Goal: Task Accomplishment & Management: Complete application form

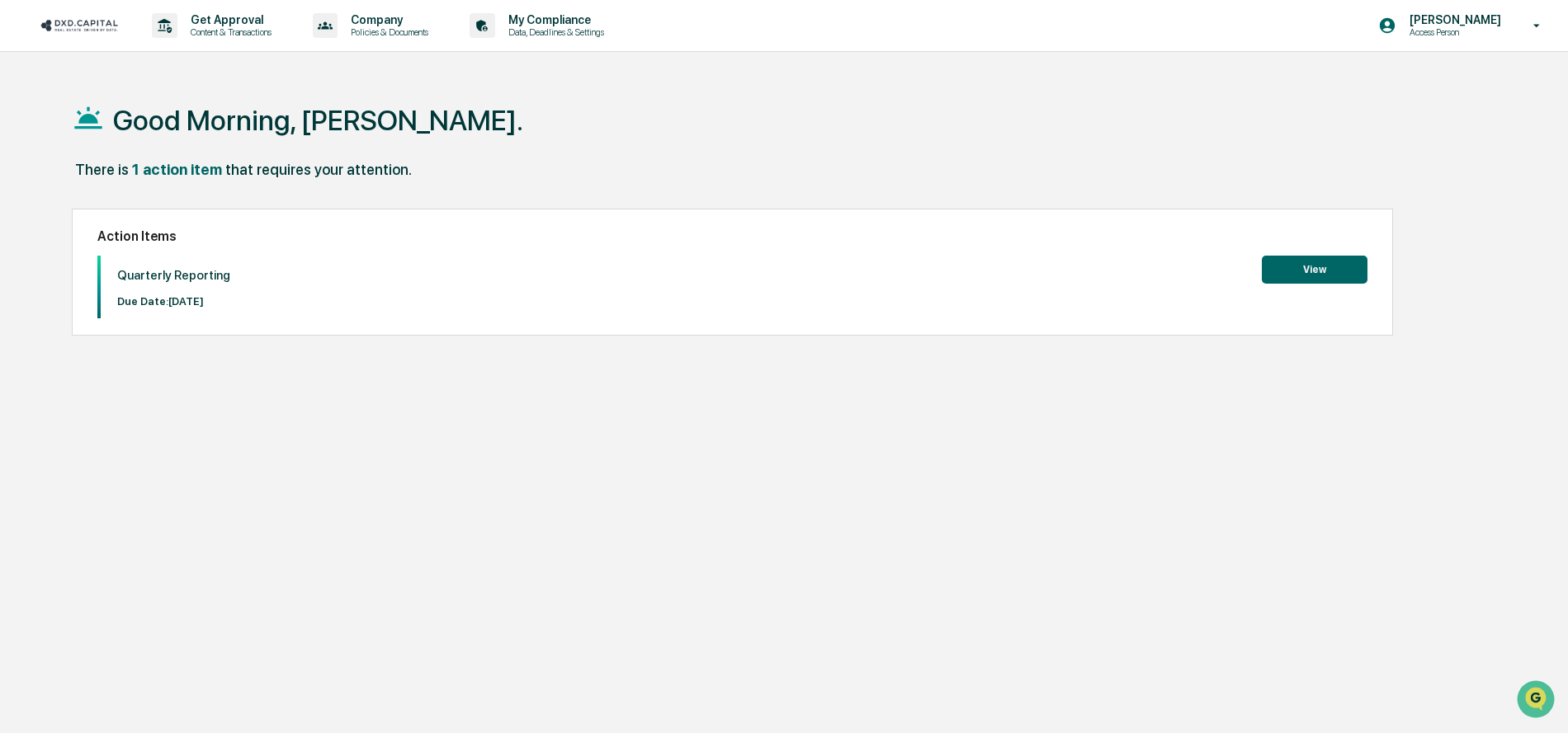
click at [1339, 259] on button "View" at bounding box center [1314, 269] width 105 height 28
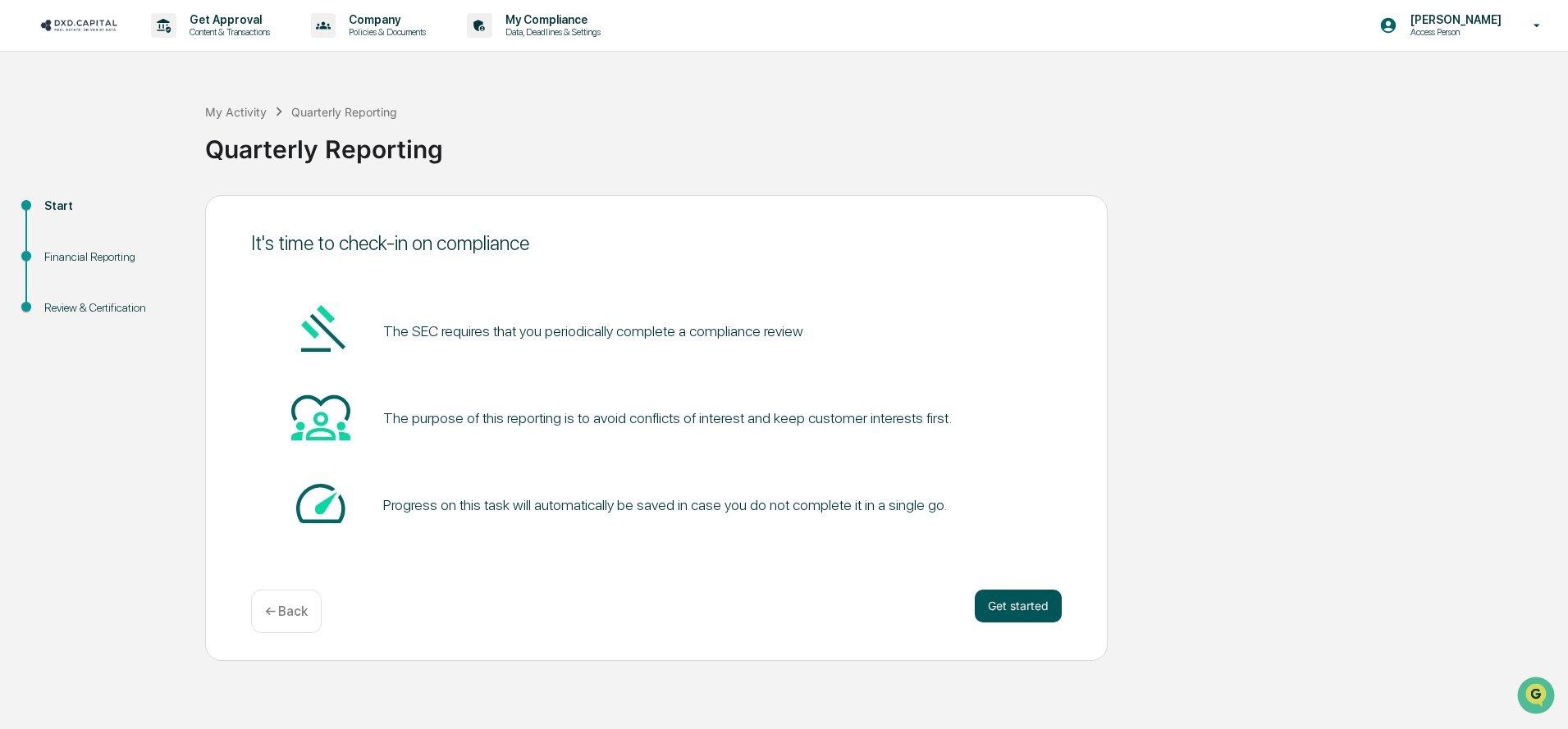
click at [1039, 603] on button "Get started" at bounding box center [1018, 606] width 87 height 33
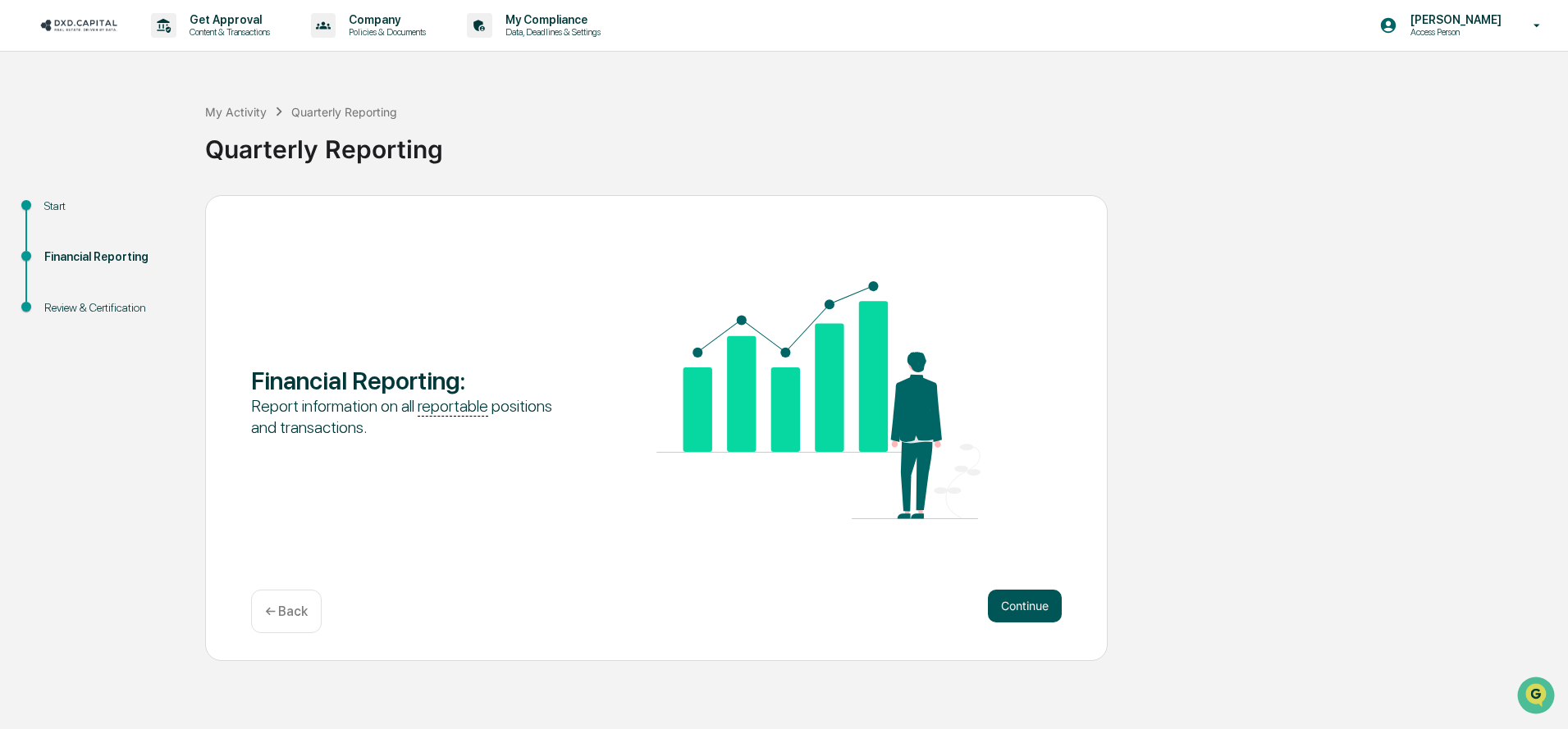
click at [1030, 606] on button "Continue" at bounding box center [1024, 606] width 74 height 33
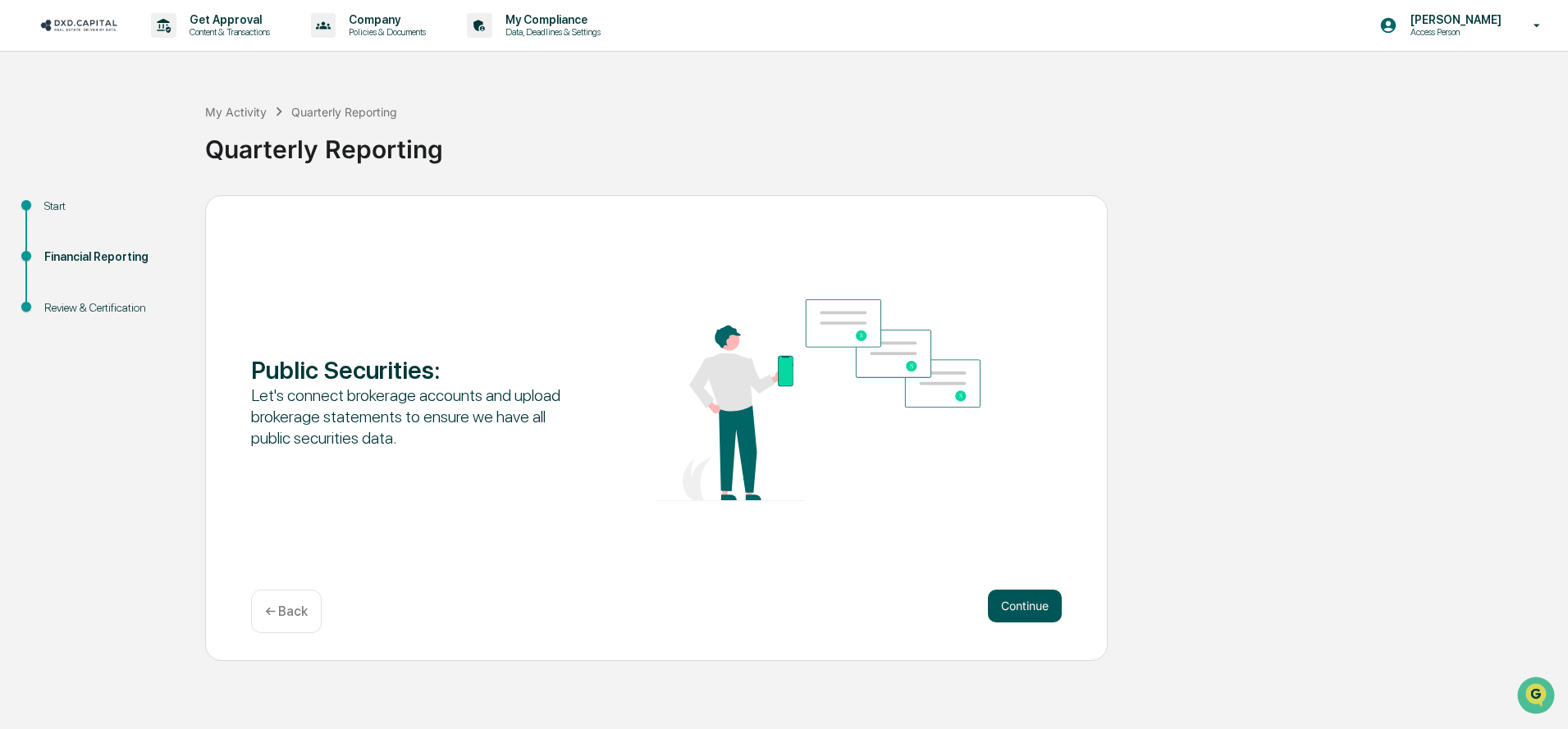
click at [1030, 607] on button "Continue" at bounding box center [1024, 606] width 74 height 33
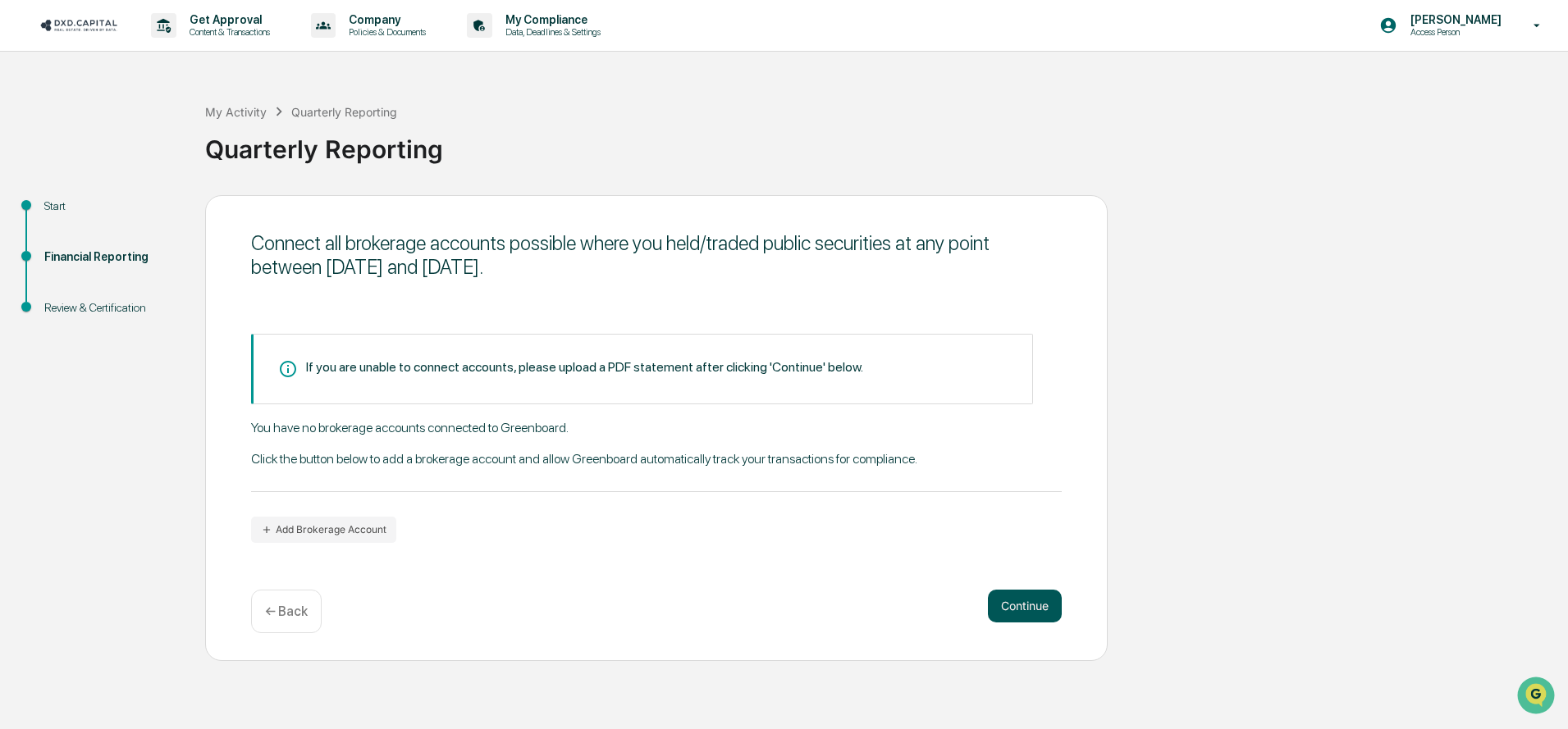
click at [1048, 605] on button "Continue" at bounding box center [1024, 606] width 74 height 33
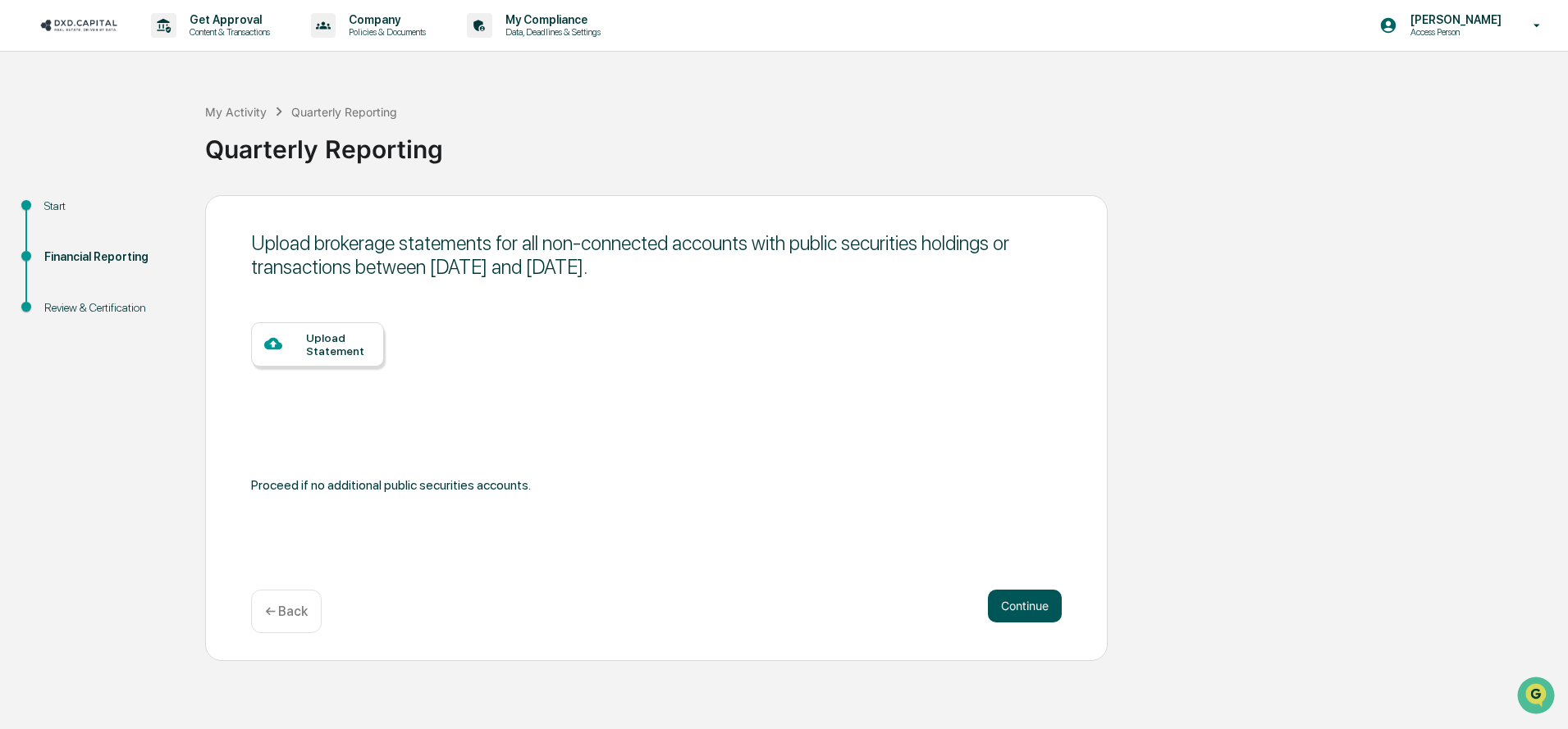
click at [1044, 606] on button "Continue" at bounding box center [1024, 606] width 74 height 33
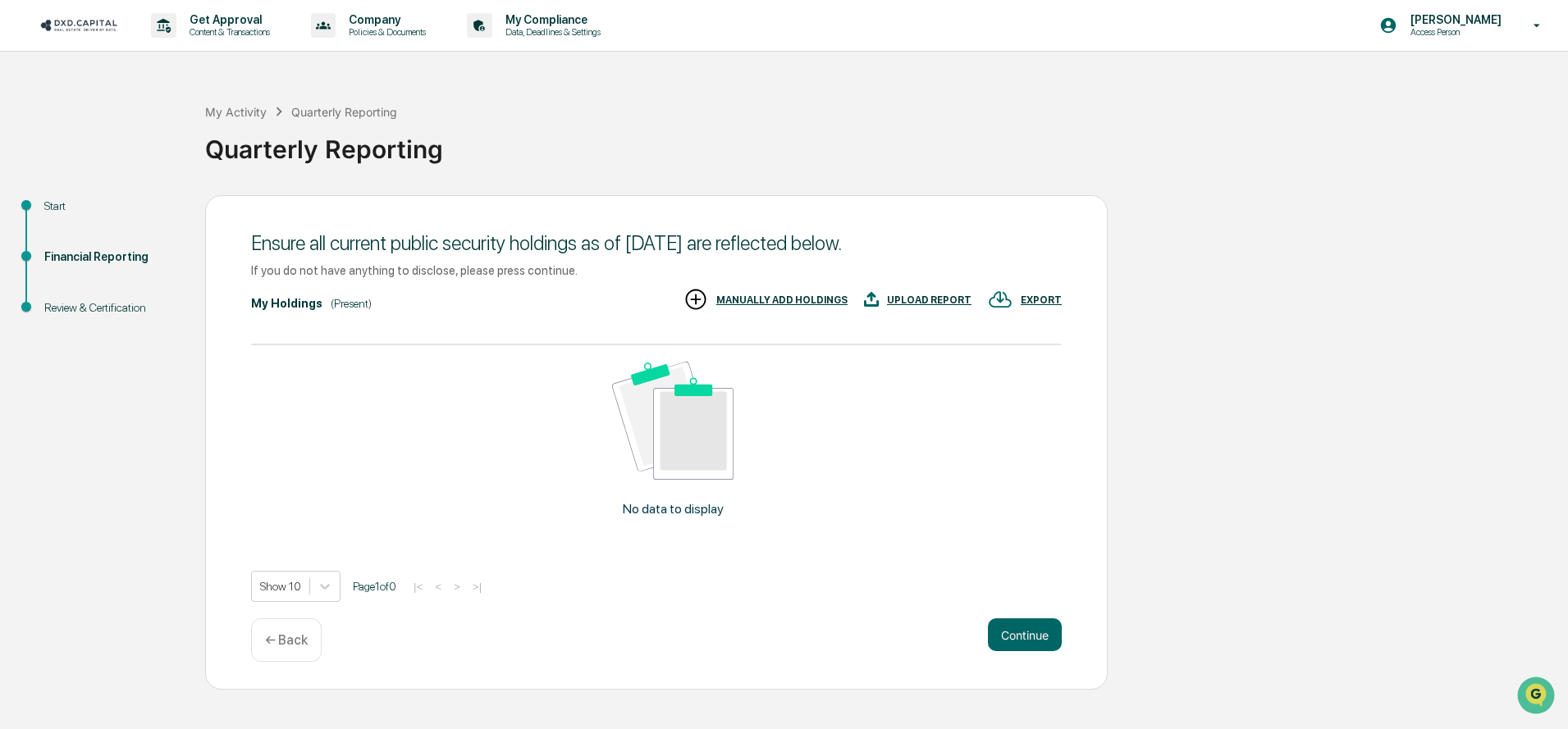
click at [1039, 602] on div "Show 10 Page 1 of 0 |< < > >|" at bounding box center [656, 586] width 810 height 31
click at [1022, 651] on button "Continue" at bounding box center [1024, 634] width 74 height 33
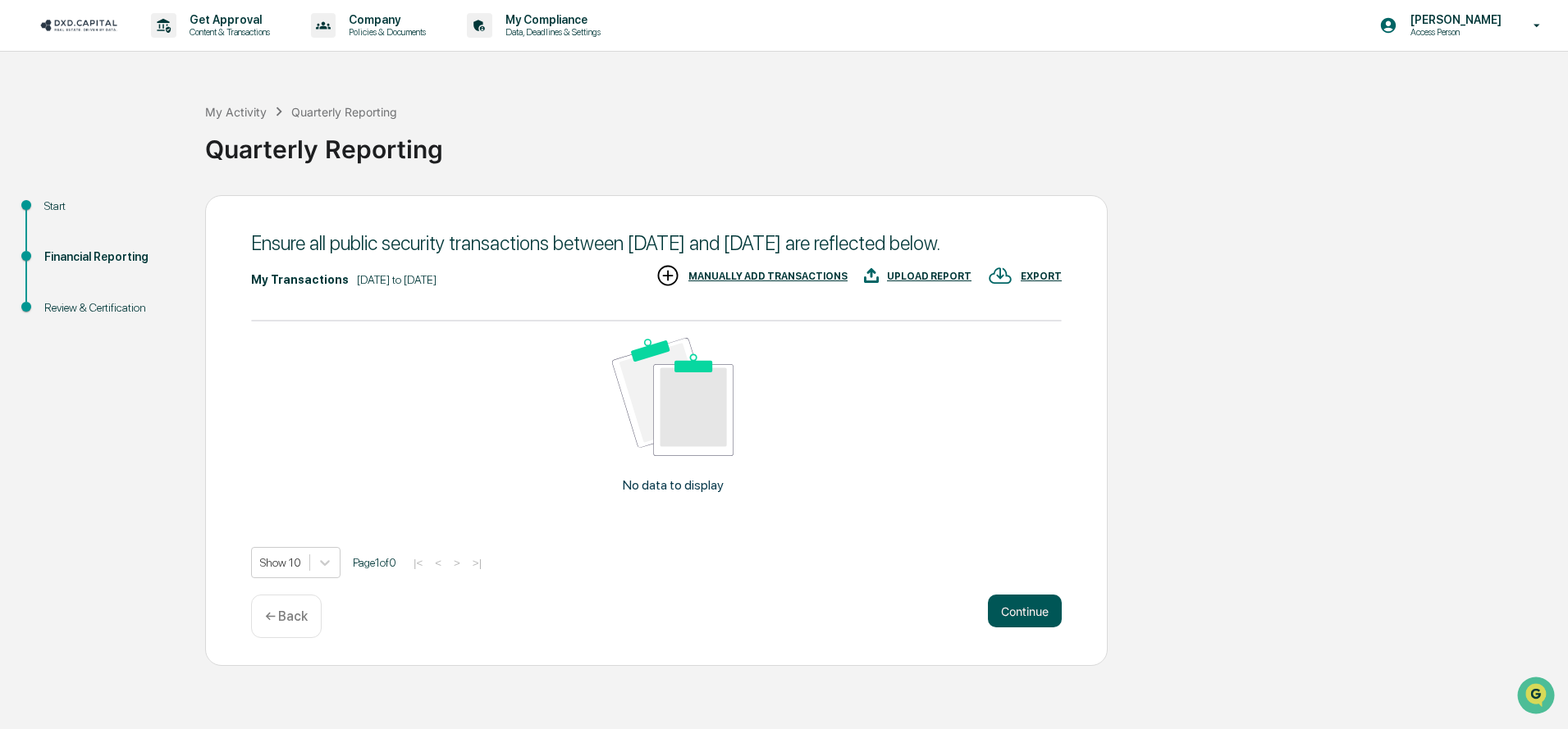
click at [1022, 627] on button "Continue" at bounding box center [1024, 611] width 74 height 33
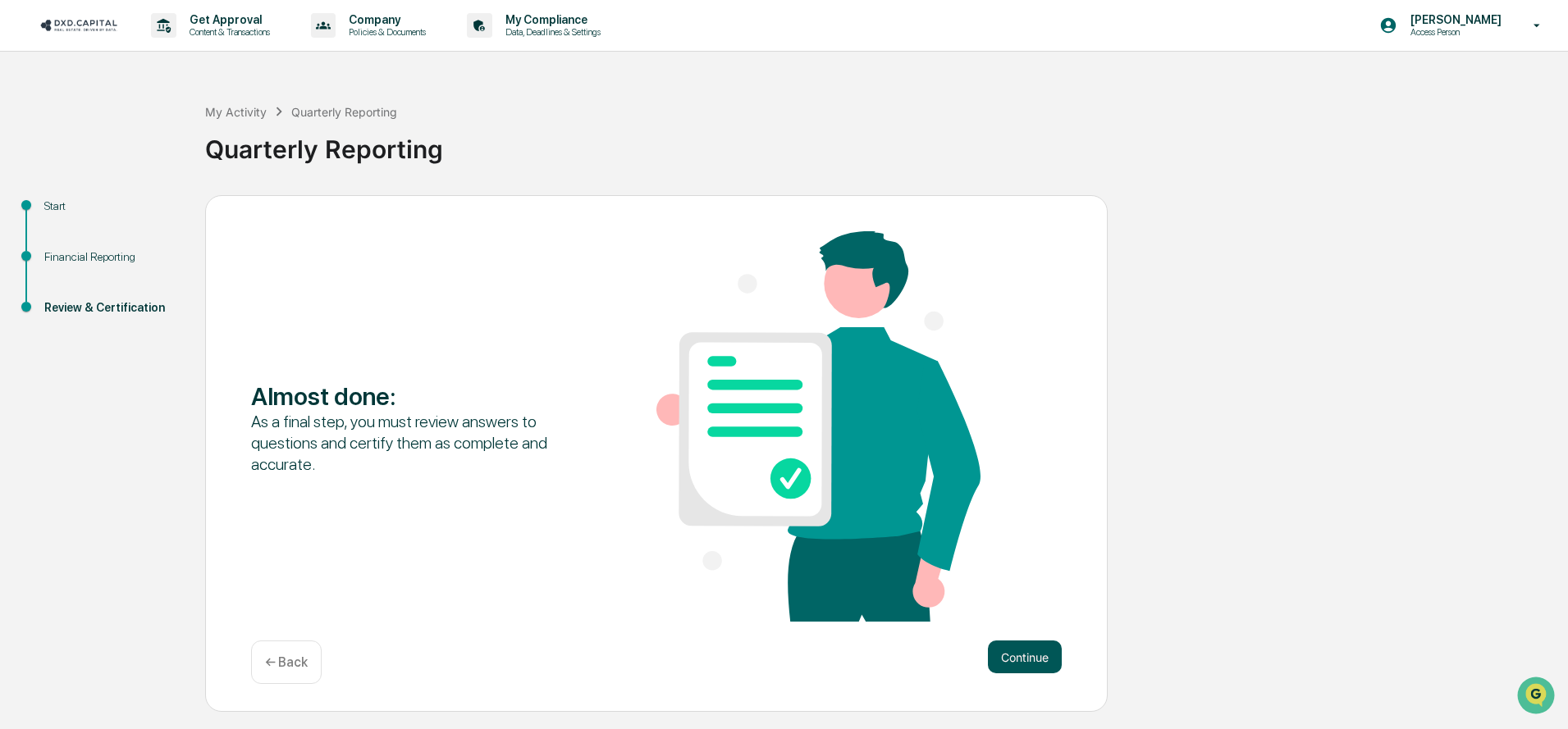
click at [1022, 668] on button "Continue" at bounding box center [1024, 657] width 74 height 33
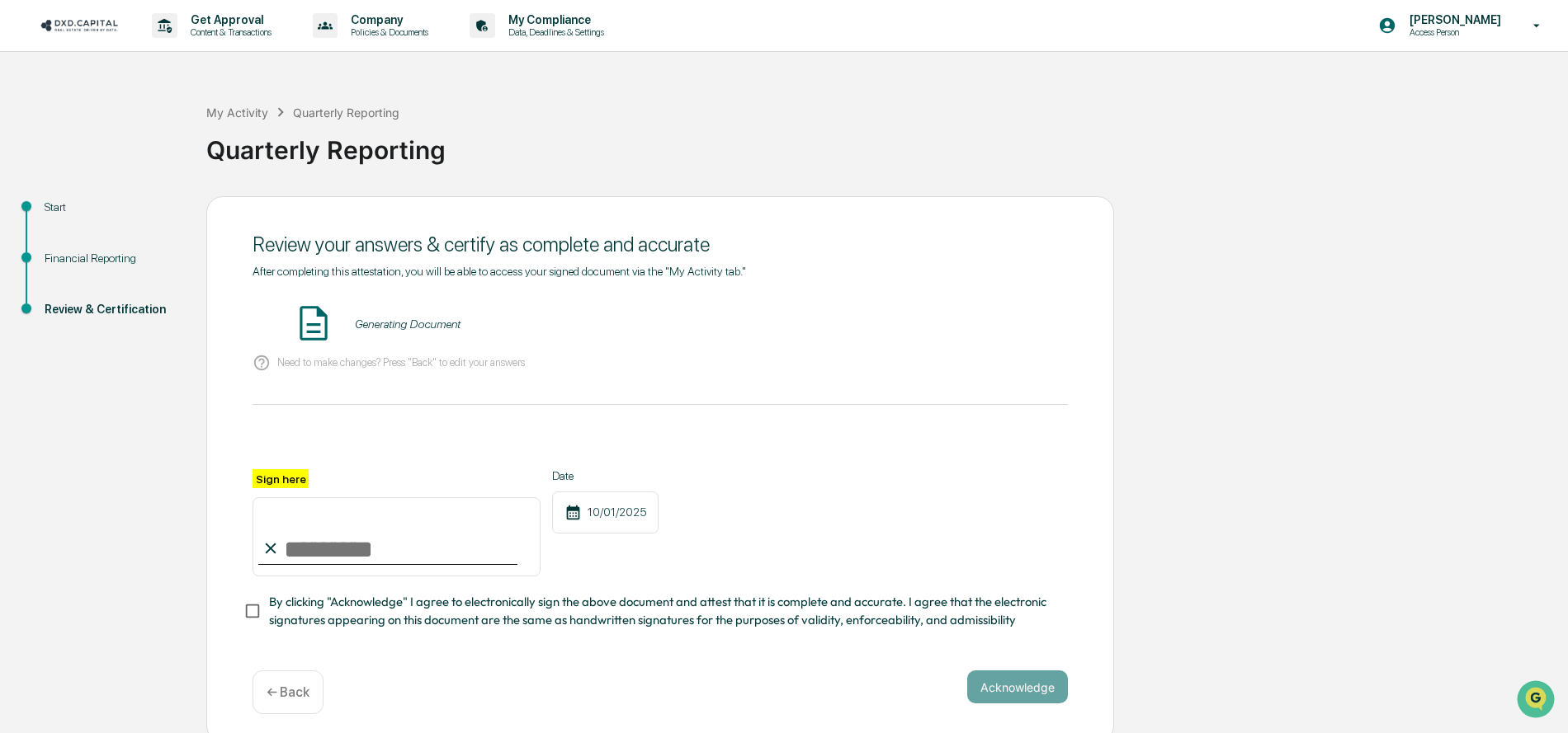
scroll to position [3, 0]
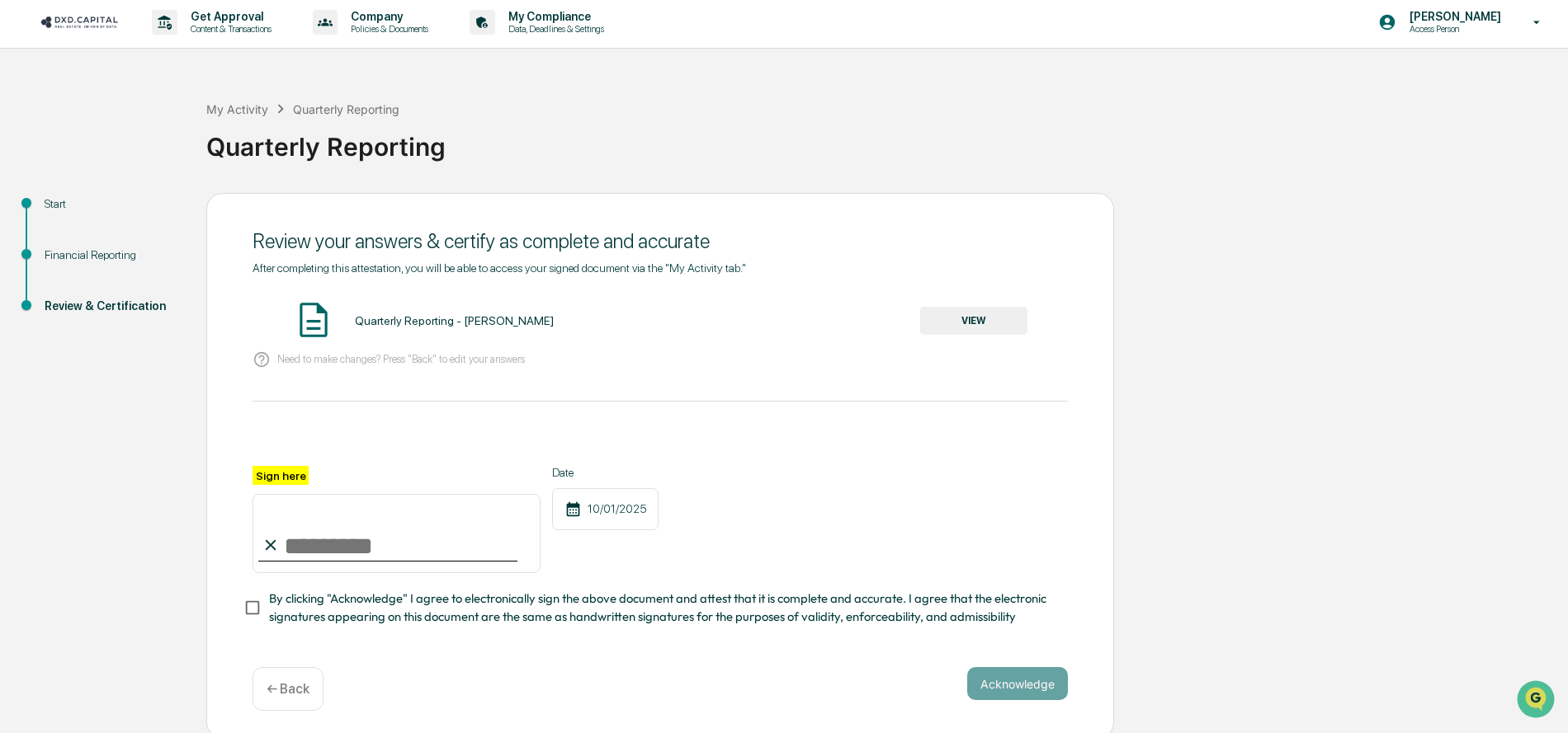
click at [978, 325] on button "VIEW" at bounding box center [973, 321] width 107 height 28
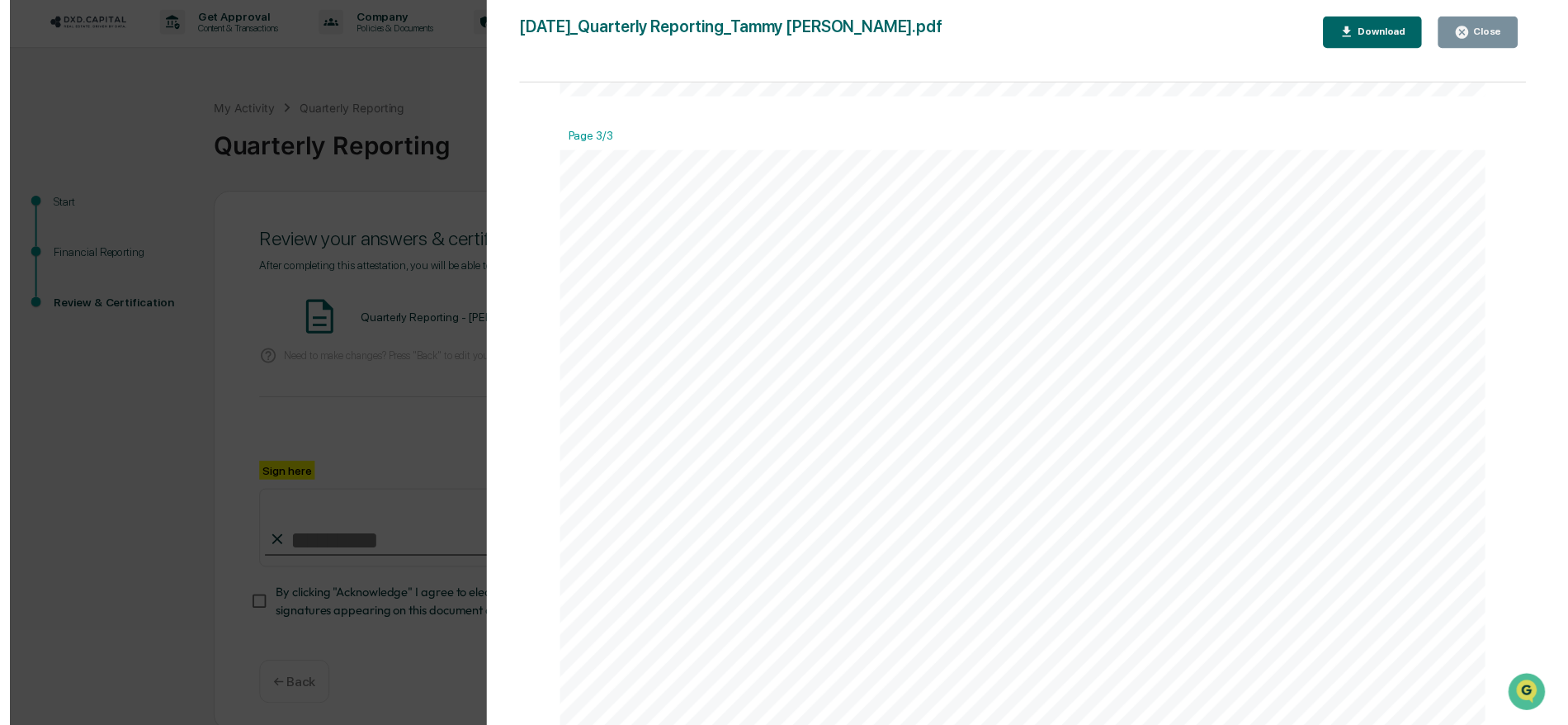
scroll to position [8, 0]
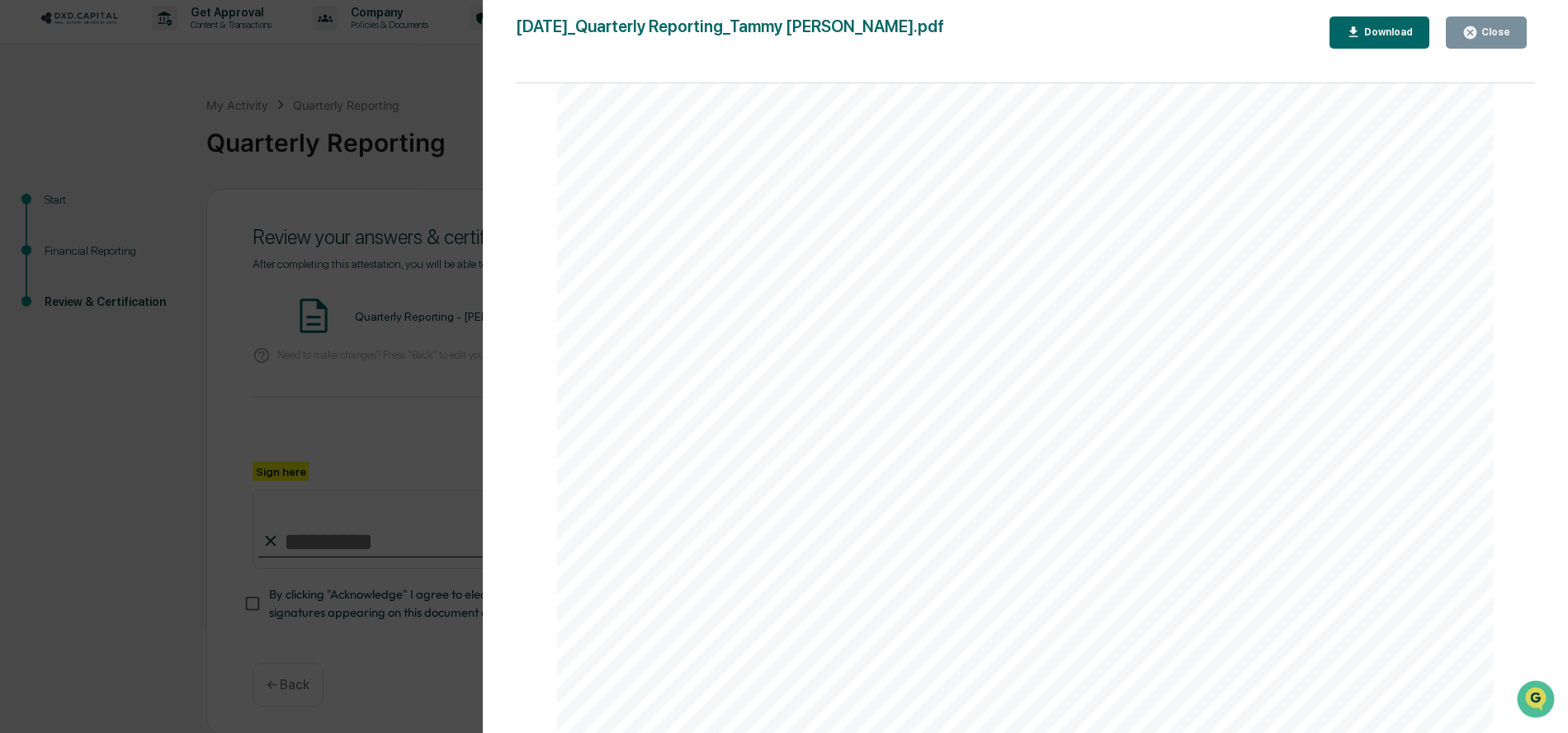
click at [1552, 109] on div "Version History [DATE] 03:55 PM [PERSON_NAME] [DATE]_Quarterly Reporting_Tammy …" at bounding box center [1025, 383] width 1085 height 766
click at [1500, 19] on button "Close" at bounding box center [1486, 33] width 81 height 32
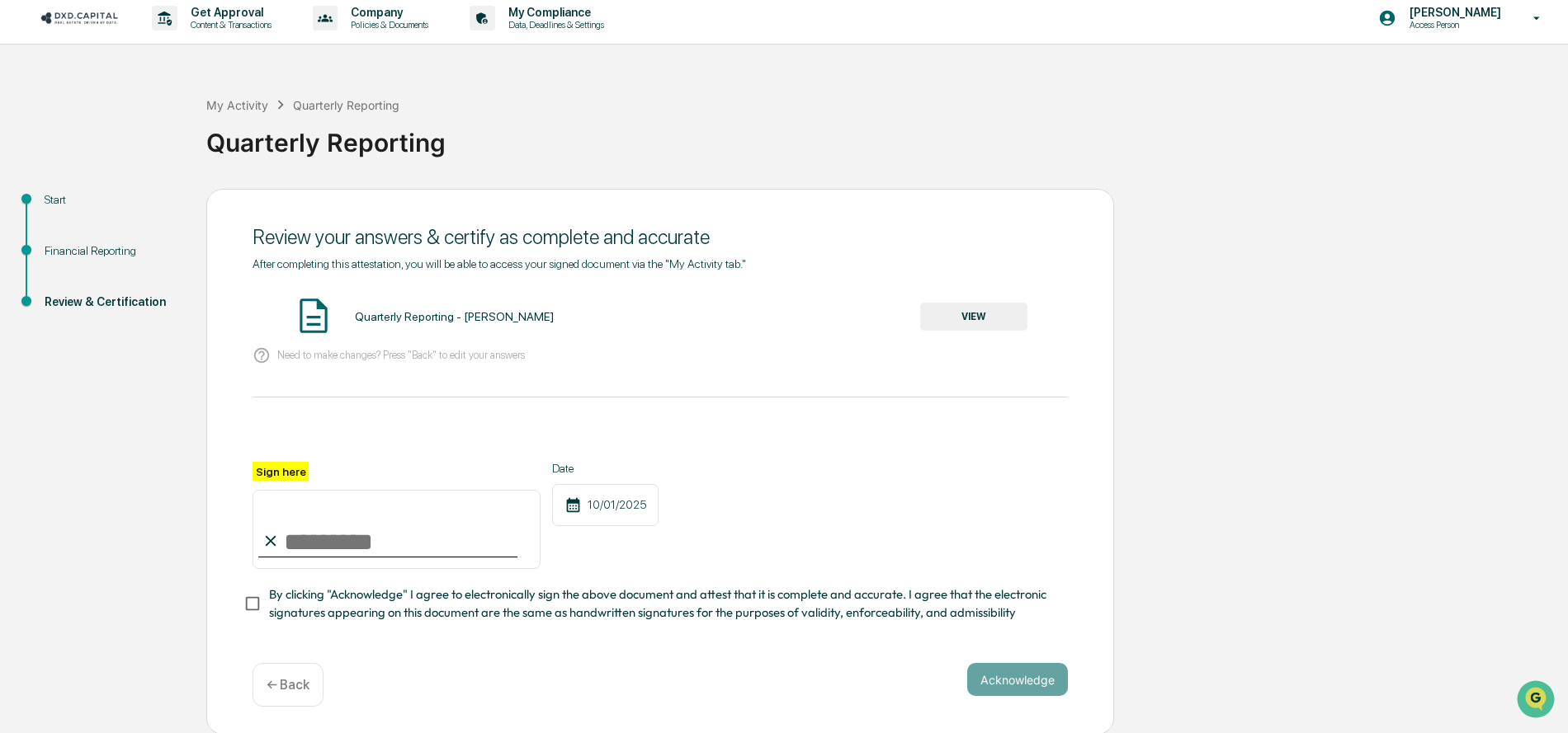
drag, startPoint x: 295, startPoint y: 539, endPoint x: 289, endPoint y: 529, distance: 11.7
click at [296, 539] on input "Sign here" at bounding box center [396, 530] width 288 height 79
type input "**********"
click at [1047, 673] on button "Acknowledge" at bounding box center [1017, 679] width 100 height 33
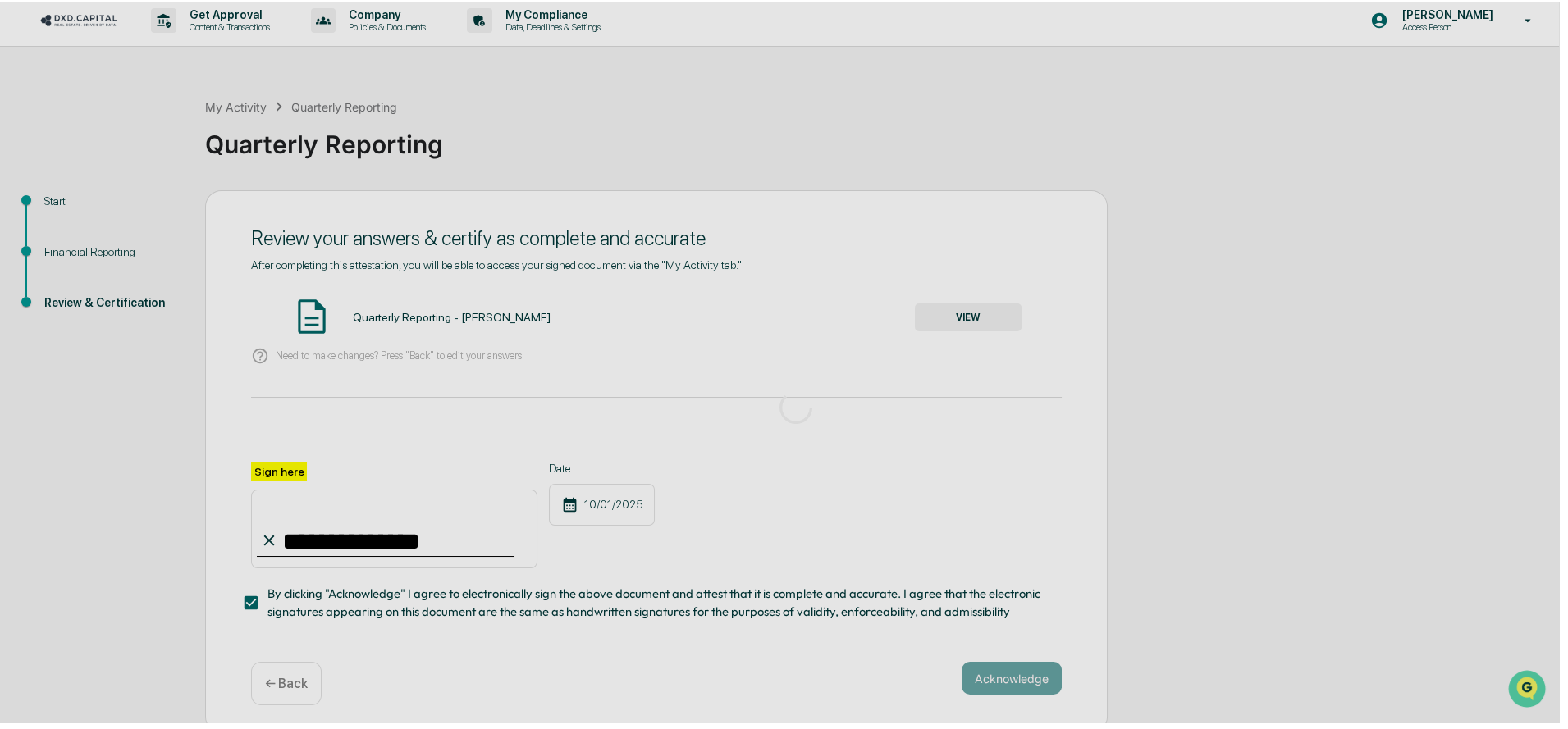
scroll to position [0, 0]
